Goal: Task Accomplishment & Management: Use online tool/utility

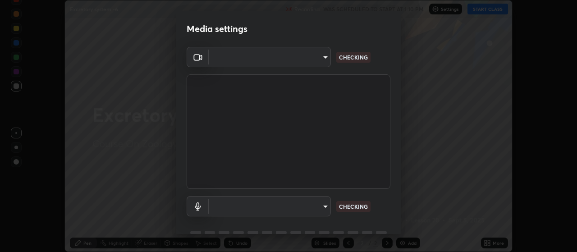
type input "80c3748f7047bfa8a2e3beb73f5809e9ad7c39e7d775a1a6b919bd05adb1d46d"
click at [324, 207] on body "Erase all Excretory system -6 Recording WAS SCHEDULED TO START AT 1:10 PM Setti…" at bounding box center [288, 126] width 577 height 252
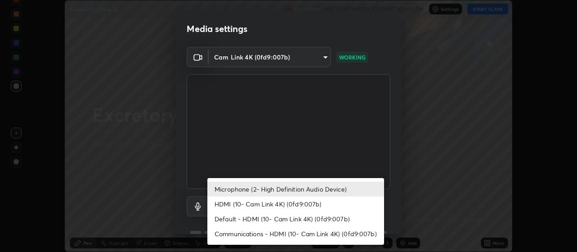
click at [303, 219] on li "Default - HDMI (10- Cam Link 4K) (0fd9:007b)" at bounding box center [295, 219] width 177 height 15
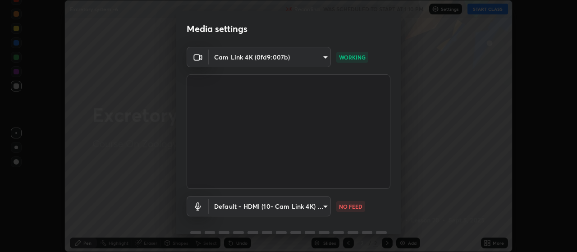
click at [325, 208] on body "Erase all Excretory system -6 Recording WAS SCHEDULED TO START AT 1:10 PM Setti…" at bounding box center [288, 126] width 577 height 252
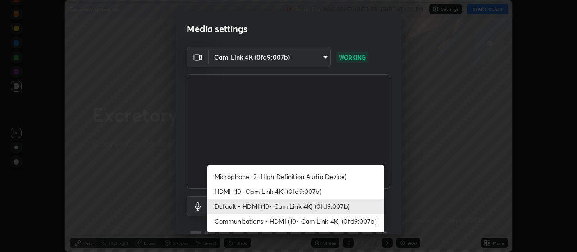
click at [288, 223] on li "Communications - HDMI (10- Cam Link 4K) (0fd9:007b)" at bounding box center [295, 221] width 177 height 15
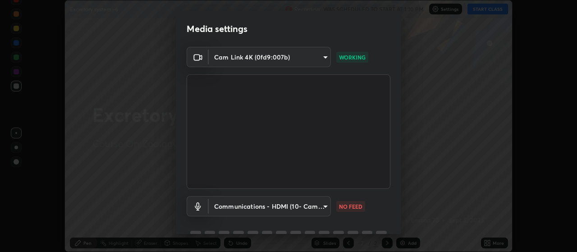
click at [325, 204] on body "Erase all Excretory system -6 Recording WAS SCHEDULED TO START AT 1:10 PM Setti…" at bounding box center [288, 126] width 577 height 252
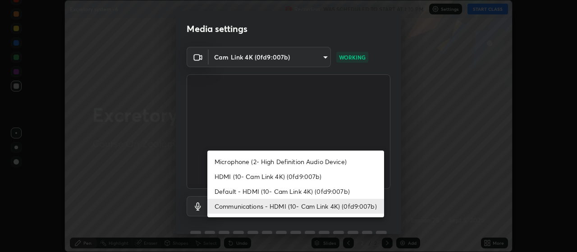
click at [264, 177] on li "HDMI (10- Cam Link 4K) (0fd9:007b)" at bounding box center [295, 176] width 177 height 15
type input "30cd0fe227a6024062a7823df00eec3416dedd187d5392b4631e60810d2d8d10"
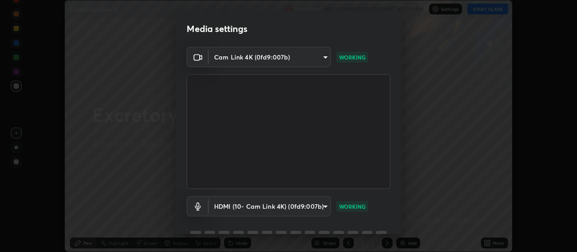
scroll to position [44, 0]
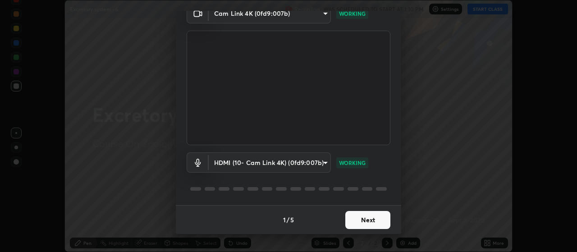
click at [358, 225] on button "Next" at bounding box center [367, 220] width 45 height 18
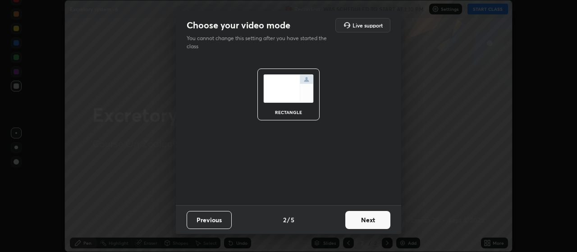
click at [357, 218] on button "Next" at bounding box center [367, 220] width 45 height 18
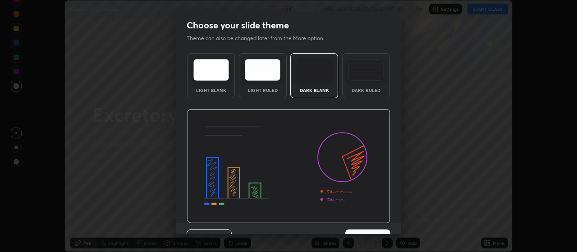
click at [354, 73] on img at bounding box center [366, 70] width 36 height 22
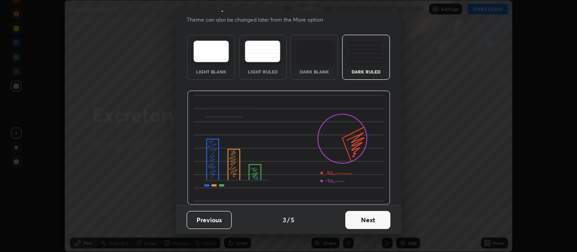
click at [355, 221] on button "Next" at bounding box center [367, 220] width 45 height 18
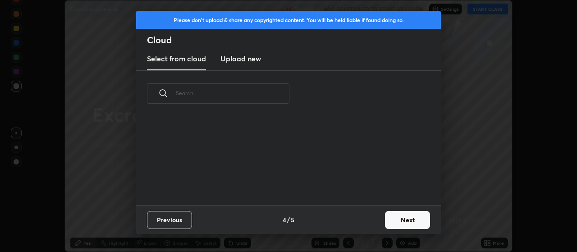
scroll to position [88, 290]
click at [395, 225] on button "Next" at bounding box center [407, 220] width 45 height 18
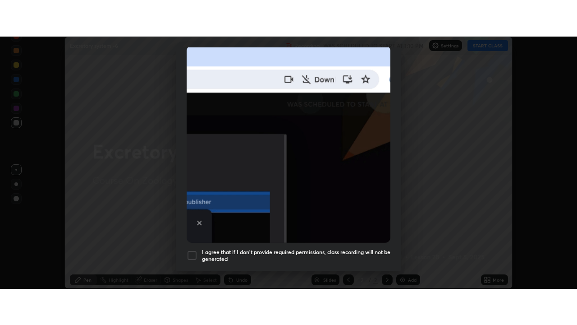
scroll to position [228, 0]
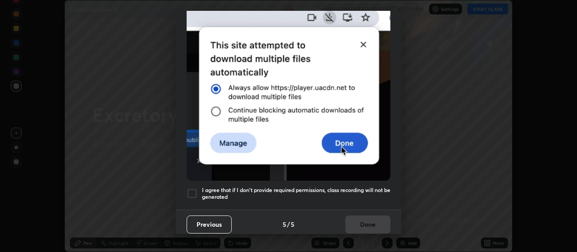
click at [189, 193] on div at bounding box center [192, 193] width 11 height 11
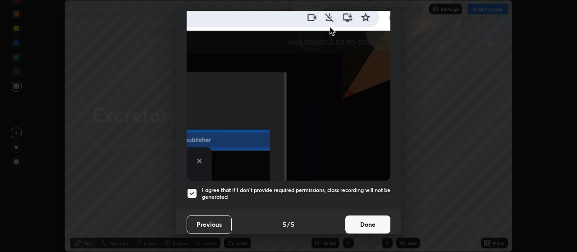
click at [358, 225] on button "Done" at bounding box center [367, 225] width 45 height 18
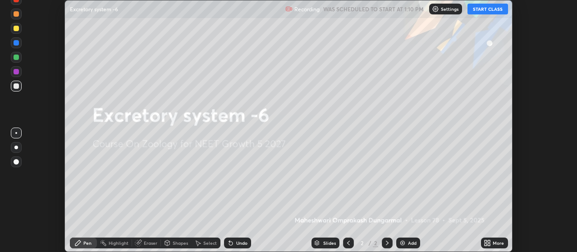
click at [483, 7] on button "START CLASS" at bounding box center [488, 9] width 41 height 11
click at [489, 244] on icon at bounding box center [489, 245] width 2 height 2
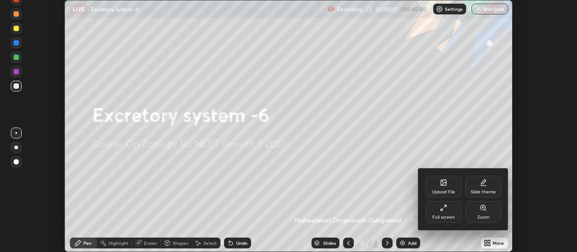
click at [440, 209] on div "Full screen" at bounding box center [444, 212] width 36 height 22
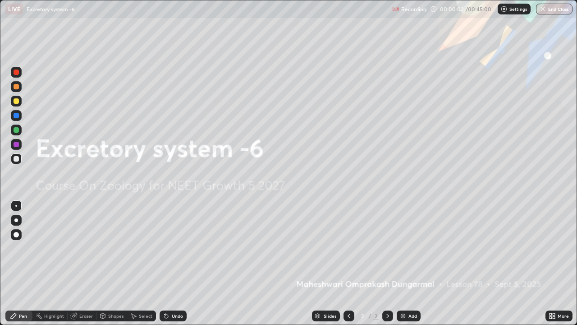
scroll to position [325, 577]
click at [401, 252] on img at bounding box center [403, 315] width 7 height 7
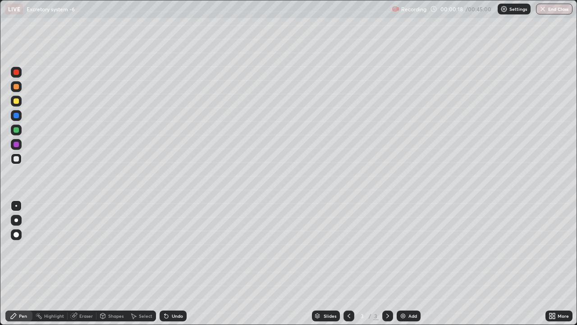
click at [18, 221] on div at bounding box center [16, 220] width 11 height 11
click at [14, 117] on div at bounding box center [16, 115] width 5 height 5
click at [11, 103] on div at bounding box center [16, 101] width 11 height 11
click at [402, 252] on img at bounding box center [403, 315] width 7 height 7
click at [165, 252] on icon at bounding box center [167, 316] width 4 height 4
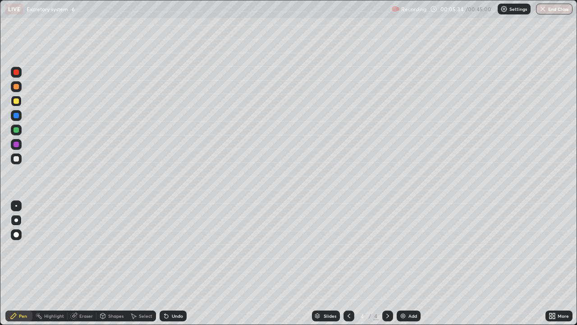
click at [18, 117] on div at bounding box center [16, 115] width 5 height 5
click at [17, 105] on div at bounding box center [16, 101] width 11 height 11
click at [16, 89] on div at bounding box center [16, 86] width 5 height 5
click at [400, 252] on img at bounding box center [403, 315] width 7 height 7
click at [14, 101] on div at bounding box center [16, 100] width 5 height 5
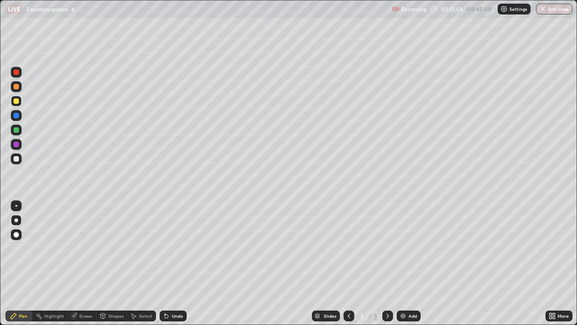
click at [17, 87] on div at bounding box center [16, 86] width 5 height 5
click at [344, 252] on div at bounding box center [349, 315] width 11 height 11
click at [387, 252] on icon at bounding box center [387, 315] width 7 height 7
click at [17, 146] on div at bounding box center [16, 144] width 5 height 5
click at [165, 252] on icon at bounding box center [167, 316] width 4 height 4
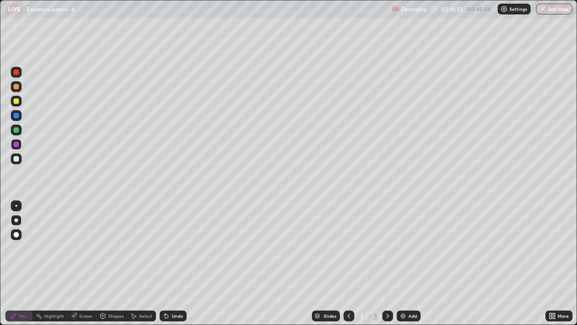
click at [165, 252] on icon at bounding box center [167, 316] width 4 height 4
click at [16, 206] on div at bounding box center [16, 206] width 2 height 2
click at [16, 116] on div at bounding box center [16, 115] width 5 height 5
click at [133, 252] on icon at bounding box center [134, 315] width 5 height 5
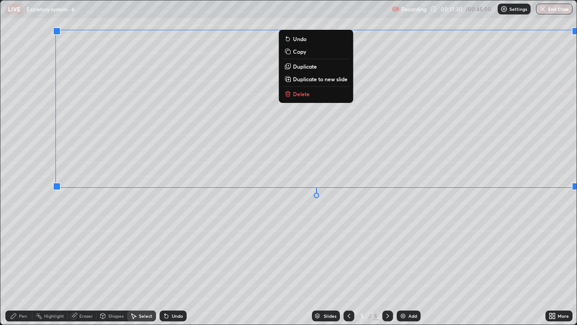
click at [540, 250] on div "0 ° Undo Copy Duplicate Duplicate to new slide Delete" at bounding box center [288, 162] width 576 height 324
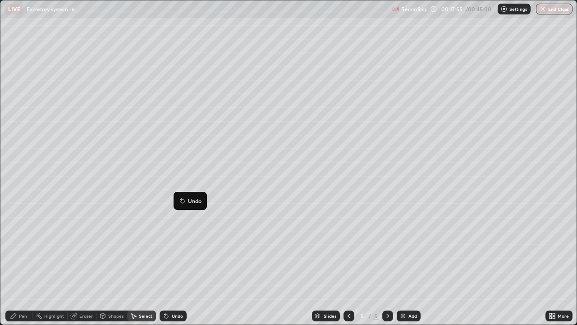
click at [18, 252] on div "Pen" at bounding box center [18, 315] width 27 height 11
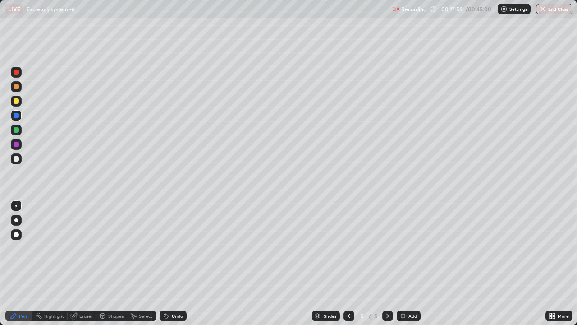
click at [18, 103] on div at bounding box center [16, 100] width 5 height 5
click at [401, 252] on img at bounding box center [403, 315] width 7 height 7
click at [14, 85] on div at bounding box center [16, 86] width 5 height 5
click at [12, 103] on div at bounding box center [16, 101] width 11 height 11
click at [175, 252] on div "Undo" at bounding box center [177, 315] width 11 height 5
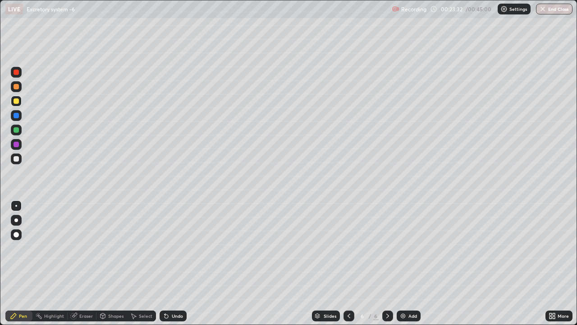
click at [170, 252] on div "Undo" at bounding box center [173, 315] width 27 height 11
click at [167, 252] on icon at bounding box center [166, 315] width 7 height 7
click at [165, 252] on icon at bounding box center [167, 316] width 4 height 4
click at [175, 252] on div "Undo" at bounding box center [177, 315] width 11 height 5
click at [16, 144] on div at bounding box center [16, 144] width 5 height 5
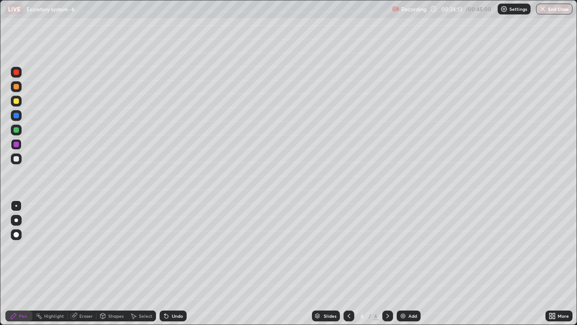
click at [174, 252] on div "Undo" at bounding box center [177, 315] width 11 height 5
click at [21, 235] on div at bounding box center [16, 234] width 11 height 11
click at [15, 161] on div at bounding box center [16, 158] width 5 height 5
click at [16, 86] on div at bounding box center [16, 86] width 5 height 5
click at [20, 206] on div at bounding box center [16, 205] width 11 height 11
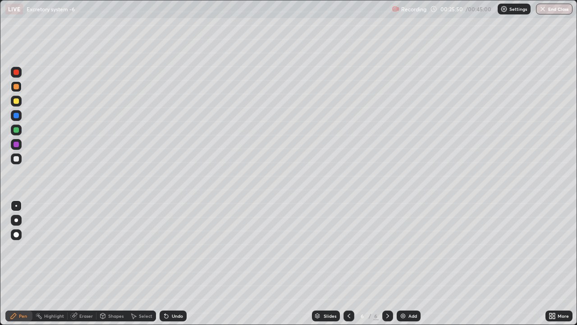
click at [141, 252] on div "Select" at bounding box center [146, 315] width 14 height 5
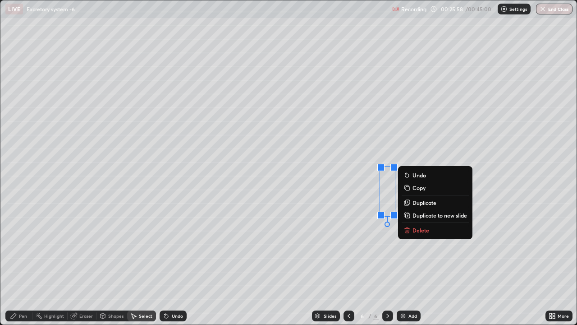
click at [315, 228] on div "0 ° Undo Copy Duplicate Duplicate to new slide Delete" at bounding box center [288, 162] width 576 height 324
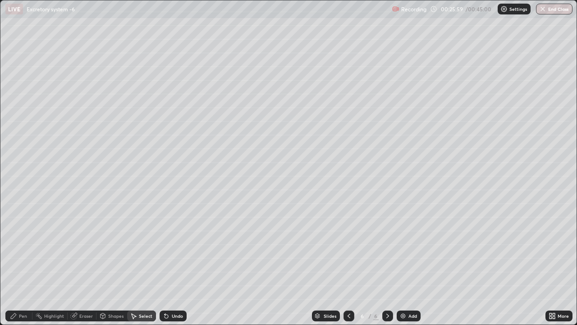
click at [20, 252] on div "Pen" at bounding box center [18, 315] width 27 height 11
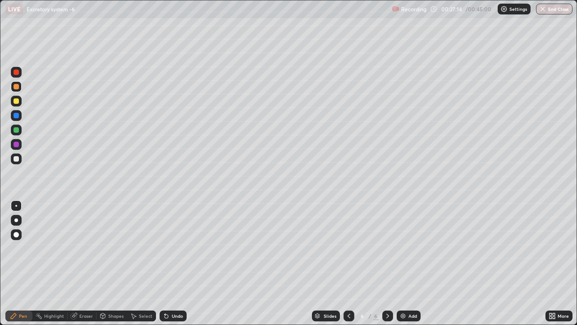
click at [133, 252] on icon at bounding box center [134, 315] width 5 height 5
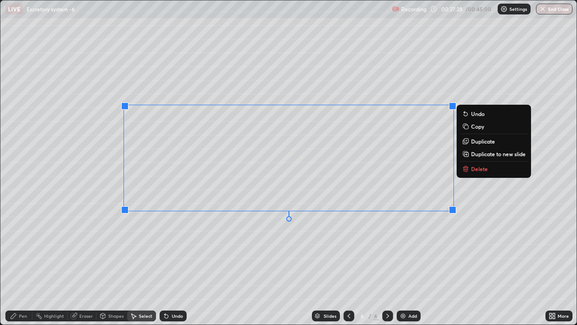
click at [501, 155] on p "Duplicate to new slide" at bounding box center [498, 153] width 55 height 7
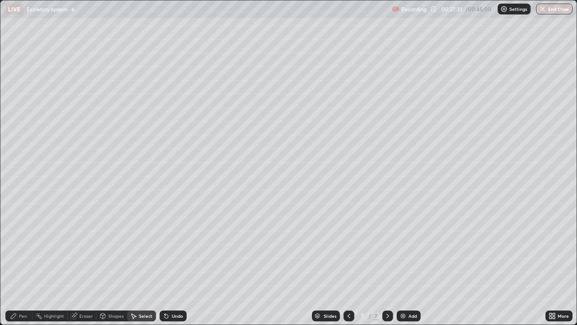
click at [167, 252] on icon at bounding box center [166, 315] width 7 height 7
click at [167, 252] on icon at bounding box center [167, 316] width 4 height 4
click at [350, 252] on icon at bounding box center [348, 315] width 7 height 7
click at [23, 252] on div "Pen" at bounding box center [18, 315] width 27 height 11
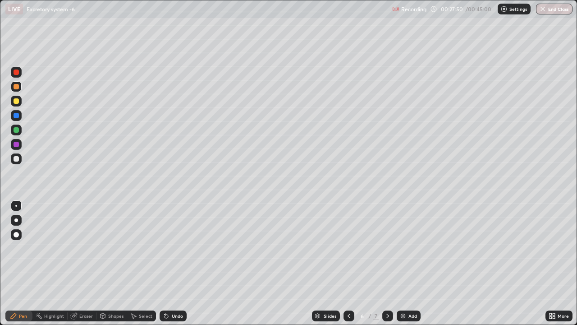
click at [16, 158] on div at bounding box center [16, 158] width 5 height 5
click at [347, 252] on icon at bounding box center [348, 315] width 7 height 7
click at [390, 252] on icon at bounding box center [387, 315] width 7 height 7
click at [386, 252] on icon at bounding box center [387, 315] width 3 height 5
click at [102, 252] on icon at bounding box center [103, 315] width 5 height 5
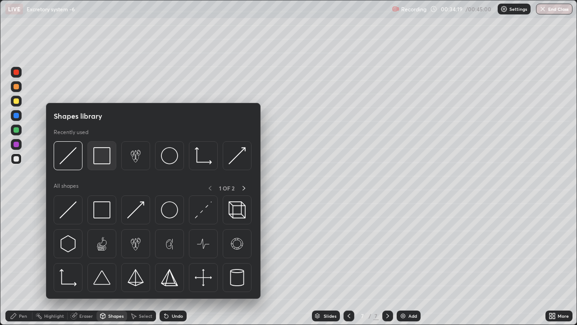
click at [98, 157] on img at bounding box center [101, 155] width 17 height 17
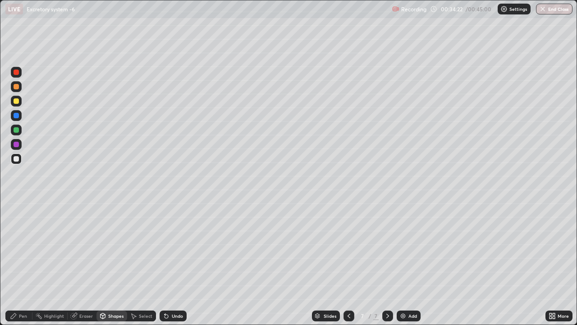
click at [27, 252] on div "Pen" at bounding box center [18, 315] width 27 height 11
click at [16, 159] on div at bounding box center [16, 158] width 5 height 5
click at [165, 252] on icon at bounding box center [167, 316] width 4 height 4
click at [169, 252] on div "Undo" at bounding box center [173, 315] width 27 height 11
click at [348, 252] on icon at bounding box center [349, 315] width 3 height 5
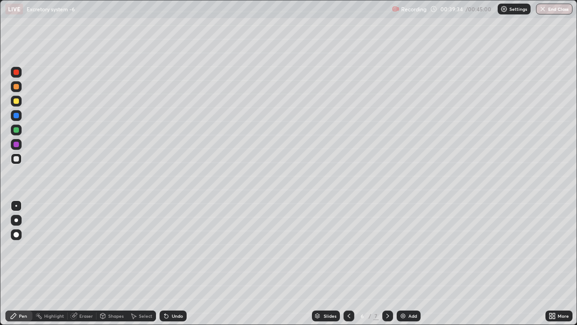
click at [386, 252] on icon at bounding box center [387, 315] width 7 height 7
click at [349, 252] on icon at bounding box center [348, 315] width 7 height 7
click at [387, 252] on icon at bounding box center [387, 315] width 7 height 7
click at [387, 252] on icon at bounding box center [387, 315] width 3 height 5
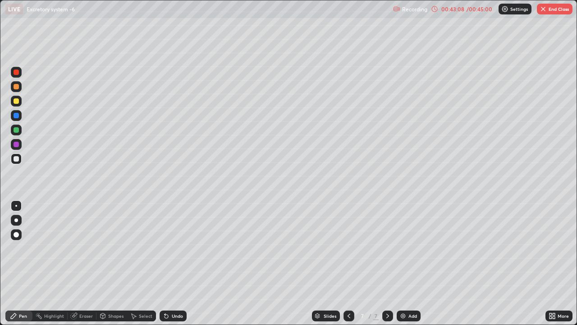
click at [555, 6] on button "End Class" at bounding box center [555, 9] width 36 height 11
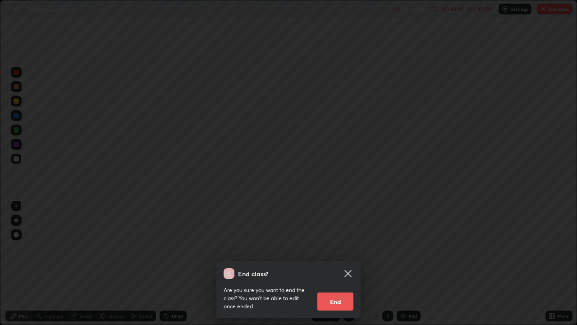
click at [332, 252] on button "End" at bounding box center [335, 301] width 36 height 18
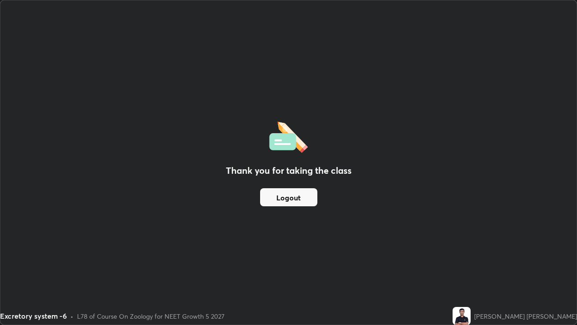
click at [296, 198] on button "Logout" at bounding box center [288, 197] width 57 height 18
